Goal: Information Seeking & Learning: Learn about a topic

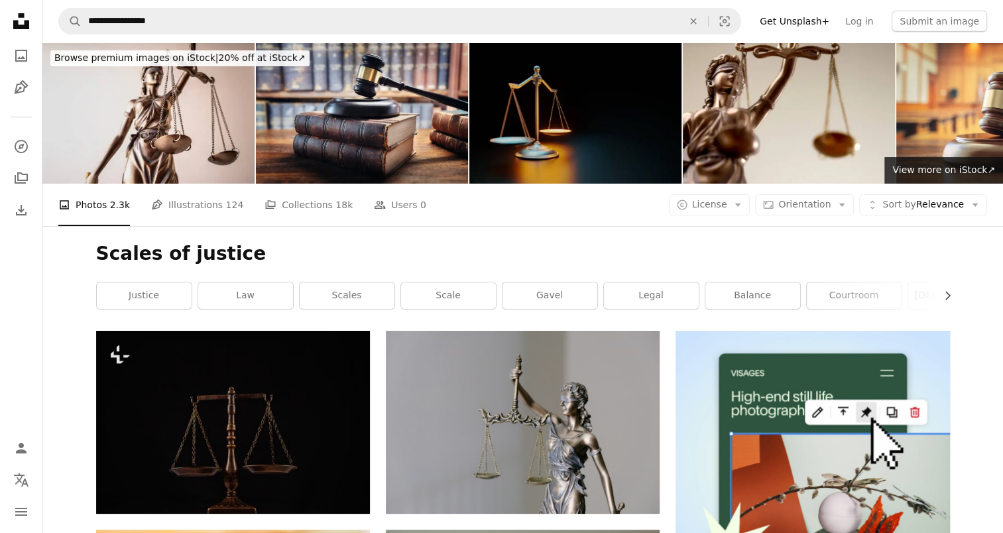
click at [522, 132] on img at bounding box center [575, 112] width 212 height 141
click at [18, 58] on icon "Photos" at bounding box center [21, 56] width 12 height 12
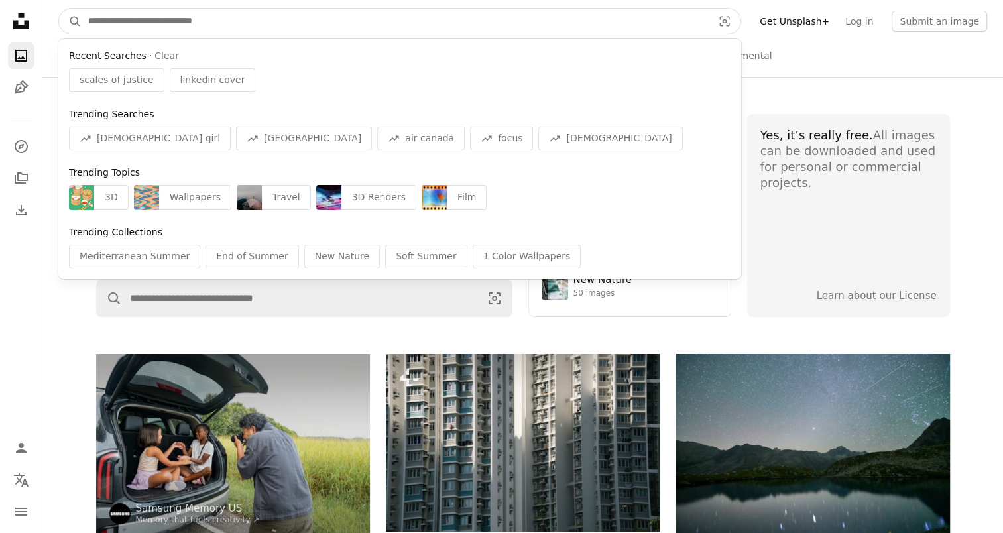
click at [147, 21] on input "Find visuals sitewide" at bounding box center [395, 21] width 627 height 25
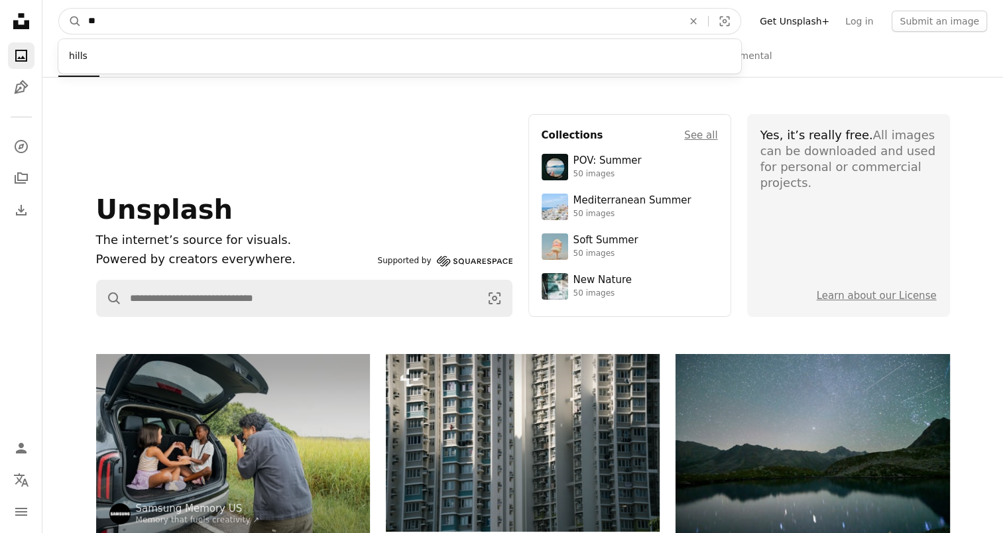
type input "*"
type input "**********"
click at [59, 9] on button "A magnifying glass" at bounding box center [70, 21] width 23 height 25
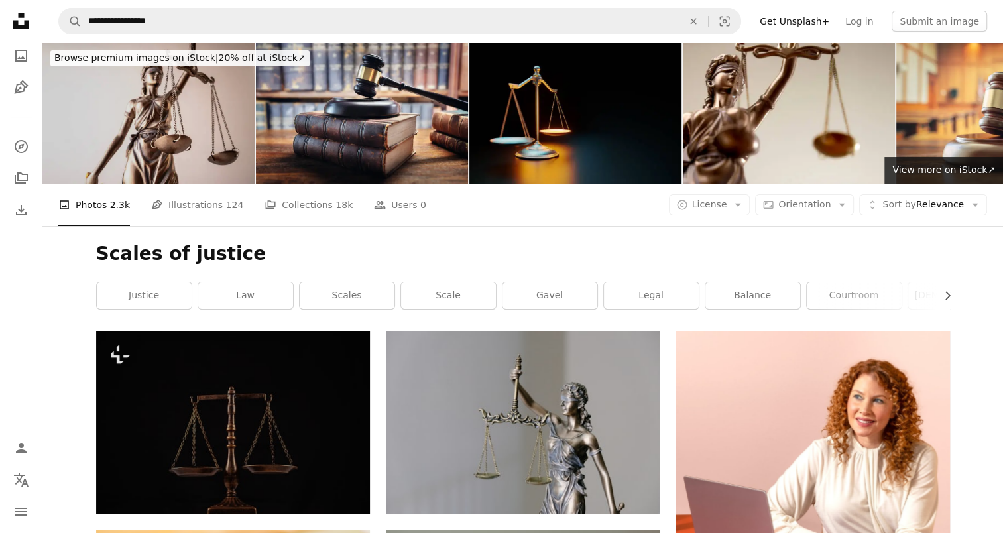
click at [183, 117] on img at bounding box center [148, 112] width 212 height 141
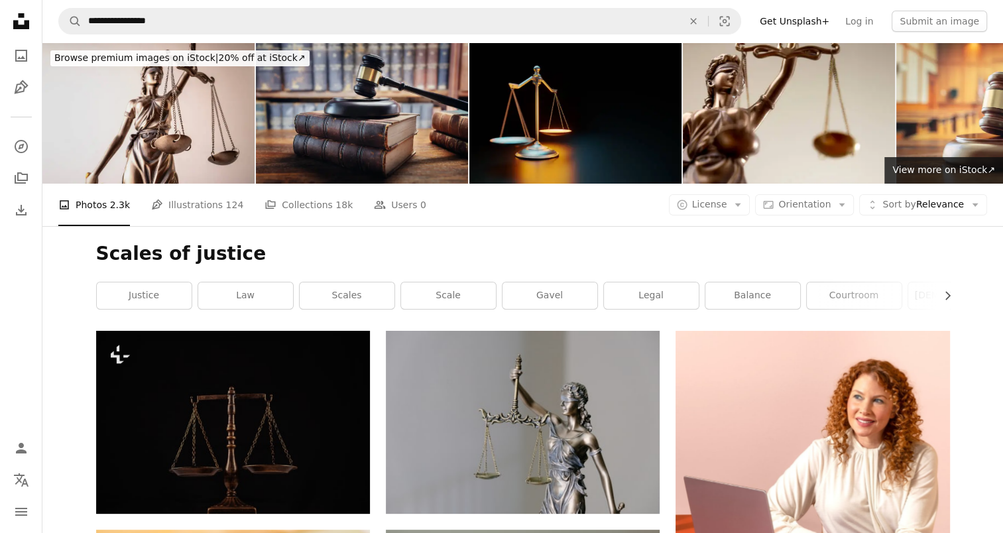
click at [351, 135] on img at bounding box center [362, 112] width 212 height 141
